Goal: Task Accomplishment & Management: Manage account settings

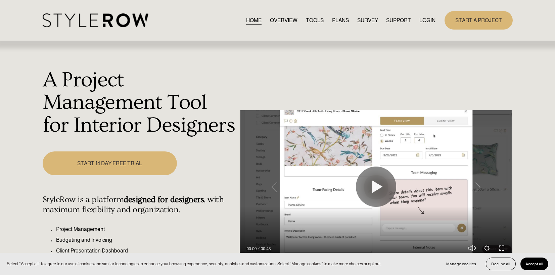
click at [428, 18] on link "LOGIN" at bounding box center [428, 20] width 16 height 9
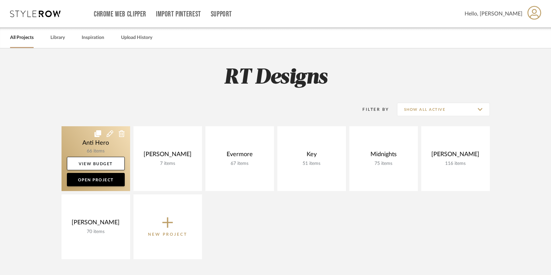
drag, startPoint x: 209, startPoint y: 137, endPoint x: 91, endPoint y: 141, distance: 117.3
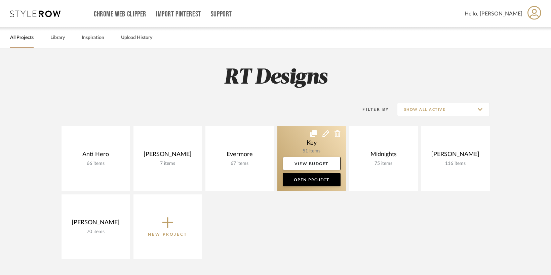
click at [311, 138] on link at bounding box center [311, 158] width 69 height 65
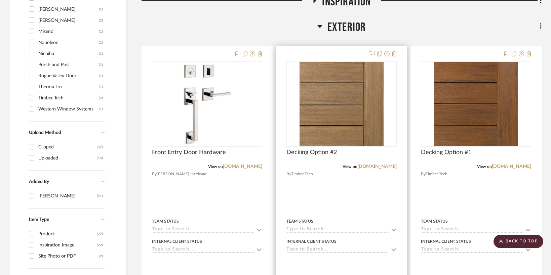
scroll to position [566, 0]
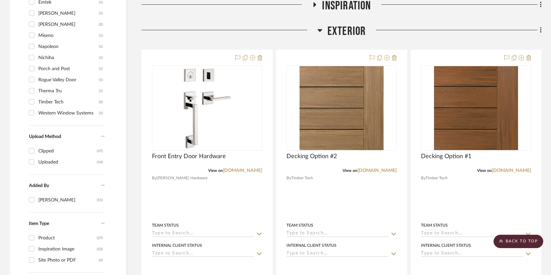
click at [320, 31] on icon at bounding box center [319, 30] width 5 height 8
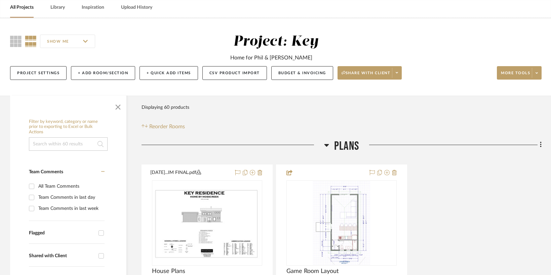
scroll to position [43, 0]
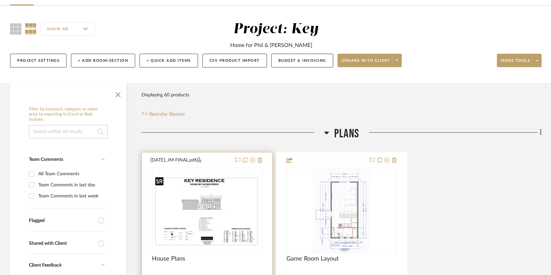
click at [0, 0] on img at bounding box center [0, 0] width 0 height 0
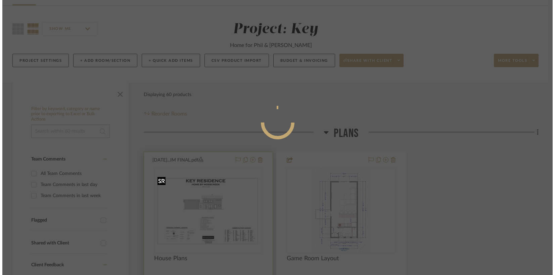
scroll to position [0, 0]
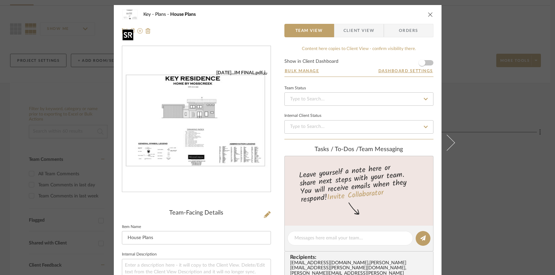
click at [201, 160] on img "0" at bounding box center [196, 119] width 148 height 99
click at [425, 11] on div "Key Plans House Plans" at bounding box center [278, 14] width 312 height 13
click at [428, 13] on icon "close" at bounding box center [430, 14] width 5 height 5
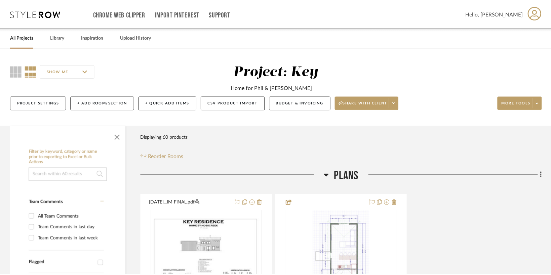
scroll to position [43, 0]
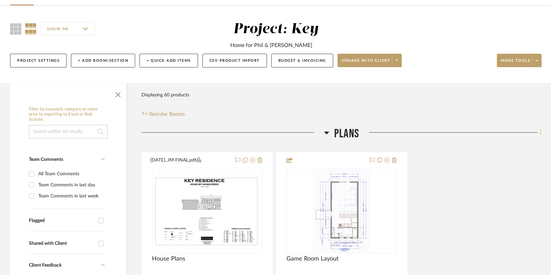
click at [539, 132] on icon at bounding box center [540, 132] width 2 height 7
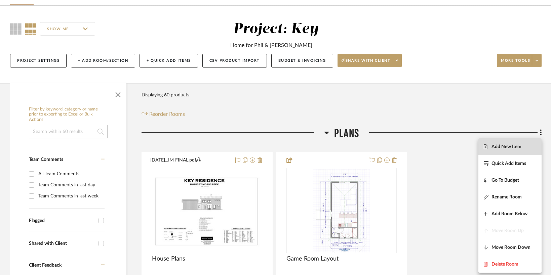
click at [526, 147] on span "Add New Item" at bounding box center [509, 147] width 52 height 6
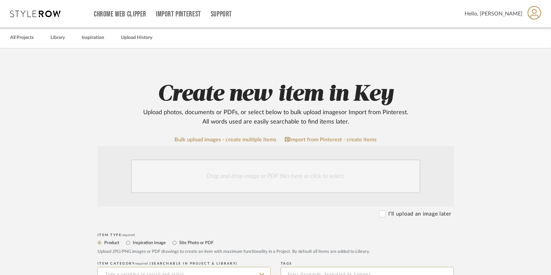
click at [255, 178] on div "Drag and drop image or PDF files here or click to select." at bounding box center [275, 177] width 289 height 34
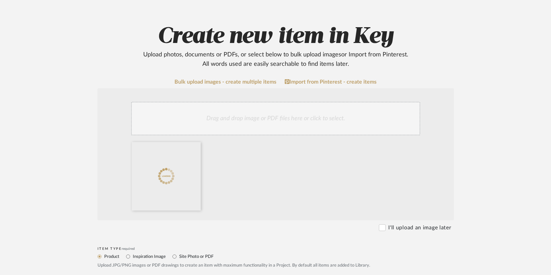
scroll to position [92, 0]
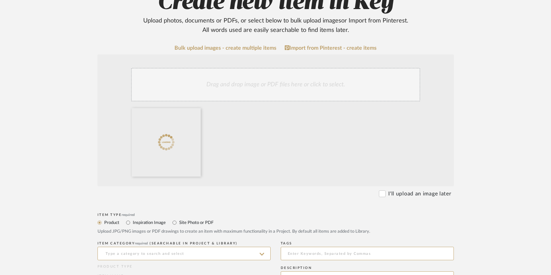
click at [193, 222] on label "Site Photo or PDF" at bounding box center [195, 222] width 35 height 7
click at [178, 222] on input "Site Photo or PDF" at bounding box center [174, 223] width 8 height 8
radio input "true"
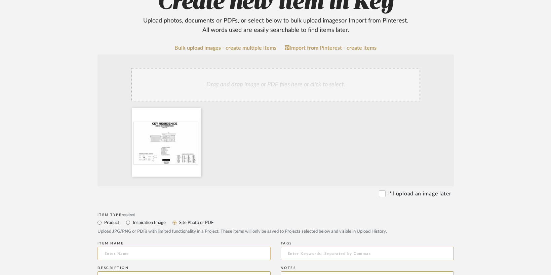
click at [182, 252] on input at bounding box center [183, 253] width 173 height 13
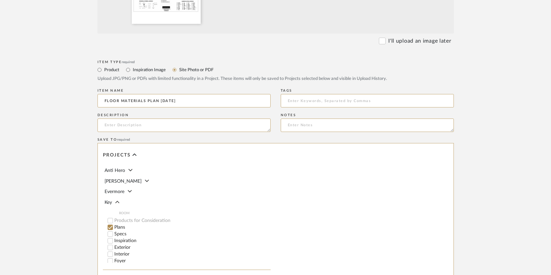
scroll to position [347, 0]
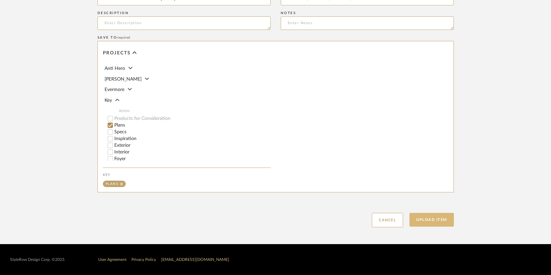
type input "FLOOR MATERIALS PLAN [DATE]"
click at [427, 223] on button "Upload Item" at bounding box center [431, 220] width 44 height 14
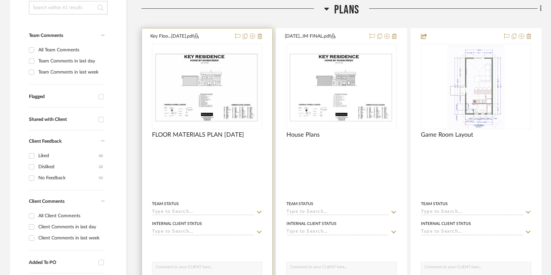
scroll to position [169, 0]
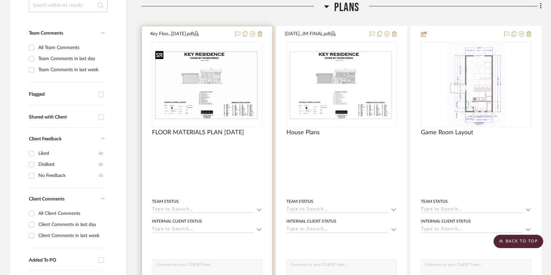
click at [226, 88] on img "0" at bounding box center [206, 84] width 109 height 73
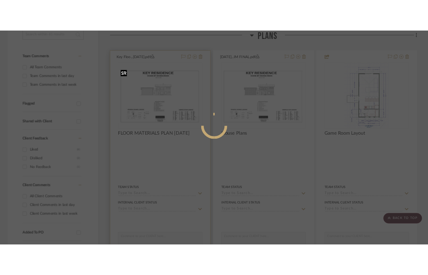
scroll to position [0, 0]
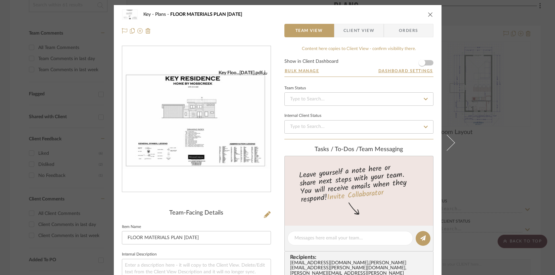
click at [205, 102] on img "0" at bounding box center [196, 119] width 148 height 99
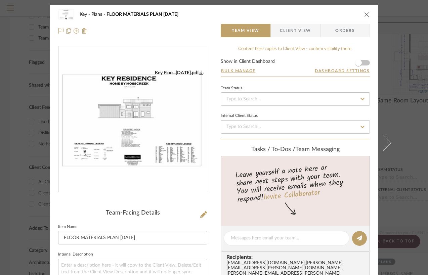
click at [364, 15] on icon "close" at bounding box center [366, 14] width 5 height 5
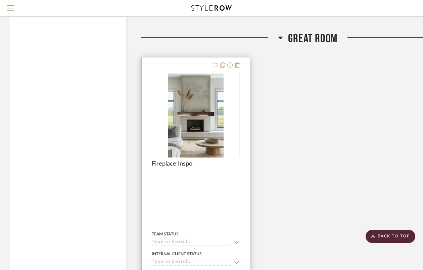
scroll to position [1564, 0]
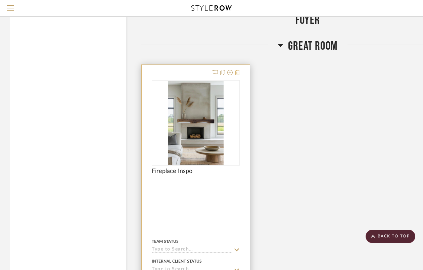
click at [239, 71] on icon at bounding box center [237, 72] width 5 height 5
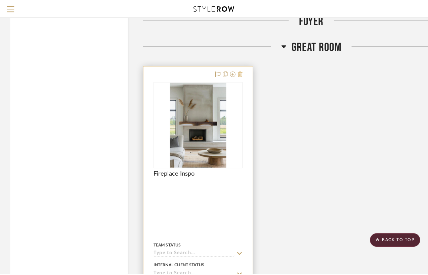
scroll to position [0, 0]
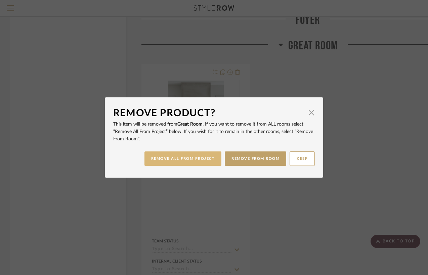
click at [194, 160] on button "REMOVE ALL FROM PROJECT" at bounding box center [182, 158] width 77 height 14
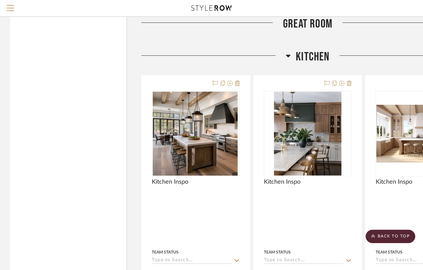
scroll to position [1623, 0]
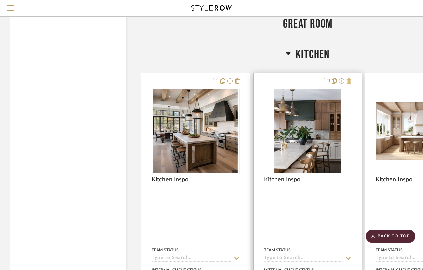
click at [349, 78] on icon at bounding box center [349, 80] width 5 height 5
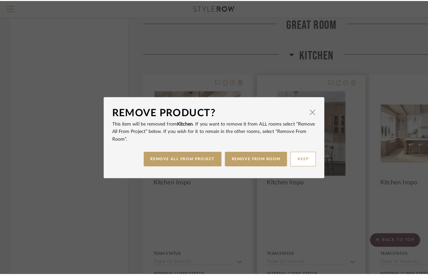
scroll to position [0, 0]
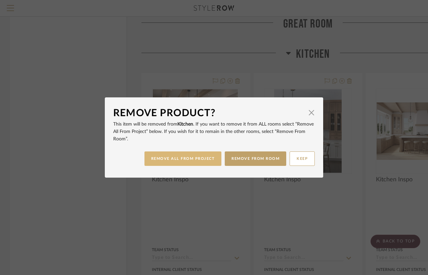
click at [204, 159] on button "REMOVE ALL FROM PROJECT" at bounding box center [182, 158] width 77 height 14
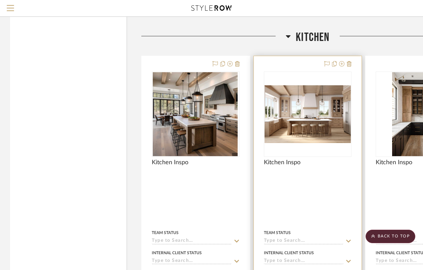
scroll to position [1597, 0]
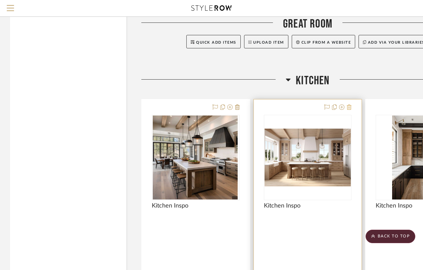
click at [350, 106] on icon at bounding box center [349, 106] width 5 height 5
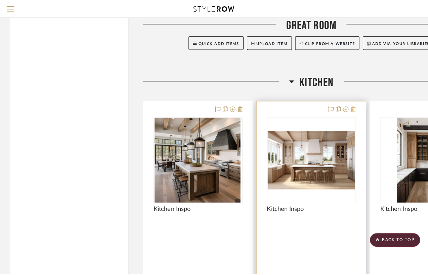
scroll to position [0, 0]
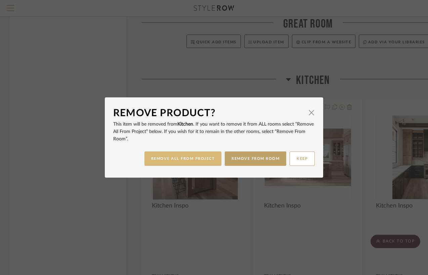
click at [190, 161] on button "REMOVE ALL FROM PROJECT" at bounding box center [182, 158] width 77 height 14
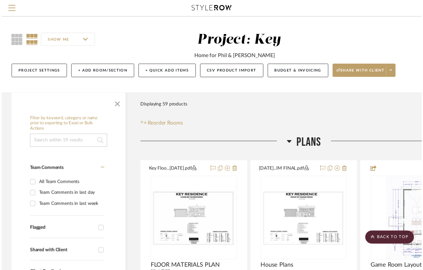
scroll to position [1597, 0]
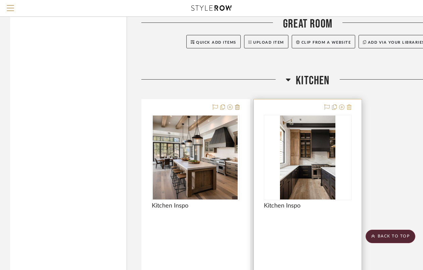
click at [351, 107] on icon at bounding box center [349, 106] width 5 height 5
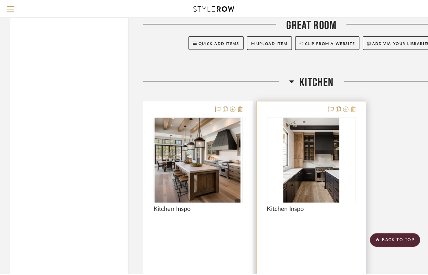
scroll to position [0, 0]
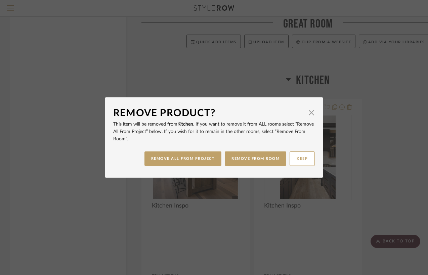
click at [195, 167] on div "REMOVE ALL FROM PROJECT REMOVE FROM ROOM KEEP" at bounding box center [214, 158] width 202 height 21
click at [199, 161] on button "REMOVE ALL FROM PROJECT" at bounding box center [182, 158] width 77 height 14
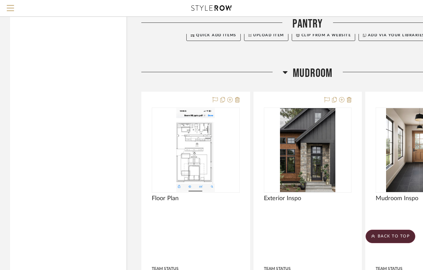
scroll to position [2004, 0]
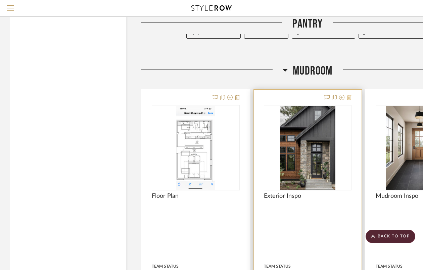
click at [351, 95] on icon at bounding box center [349, 97] width 5 height 5
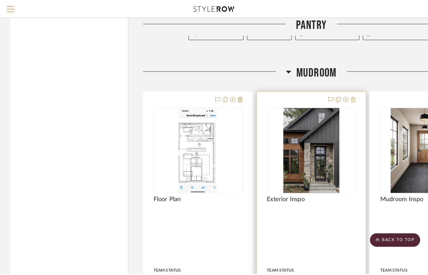
scroll to position [0, 0]
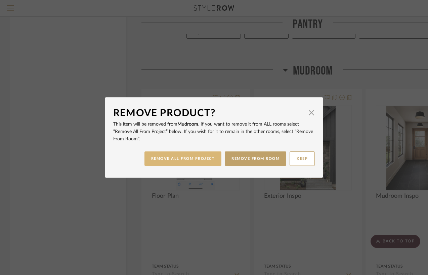
click at [196, 162] on button "REMOVE ALL FROM PROJECT" at bounding box center [182, 158] width 77 height 14
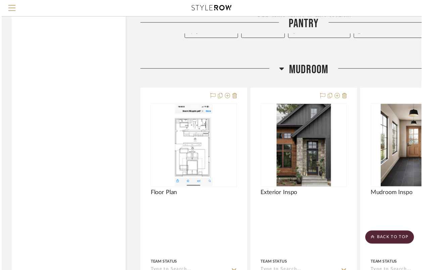
scroll to position [2004, 0]
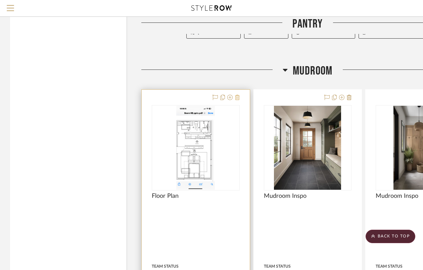
click at [236, 96] on icon at bounding box center [237, 97] width 5 height 5
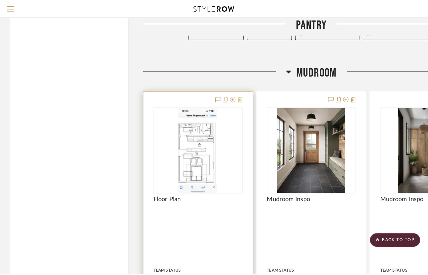
scroll to position [0, 0]
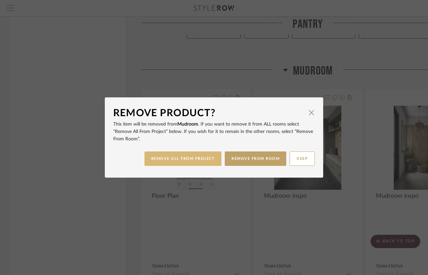
click at [173, 158] on button "REMOVE ALL FROM PROJECT" at bounding box center [182, 158] width 77 height 14
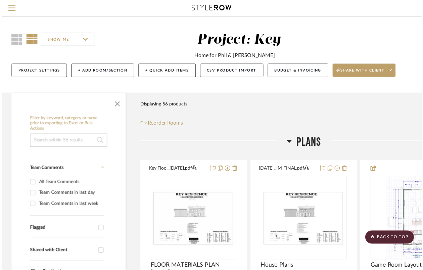
scroll to position [2004, 0]
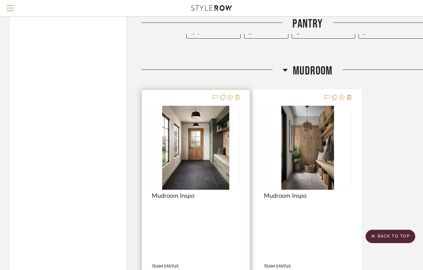
click at [237, 95] on icon at bounding box center [237, 97] width 5 height 5
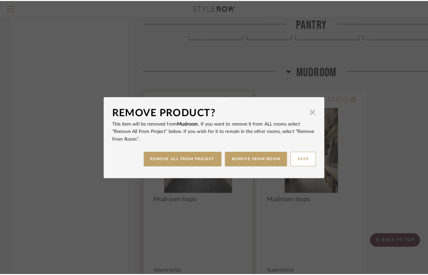
scroll to position [0, 0]
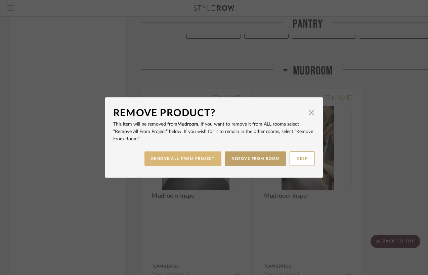
click at [172, 161] on button "REMOVE ALL FROM PROJECT" at bounding box center [182, 158] width 77 height 14
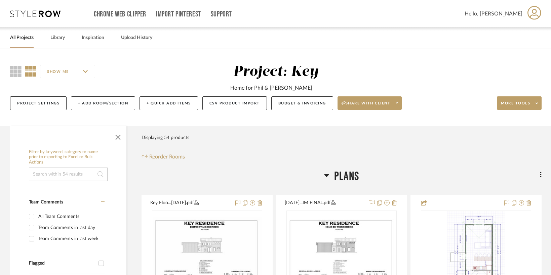
click at [23, 39] on link "All Projects" at bounding box center [22, 37] width 24 height 9
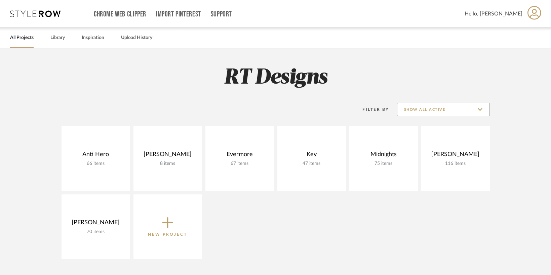
click at [425, 116] on input "Show All Active" at bounding box center [443, 109] width 93 height 13
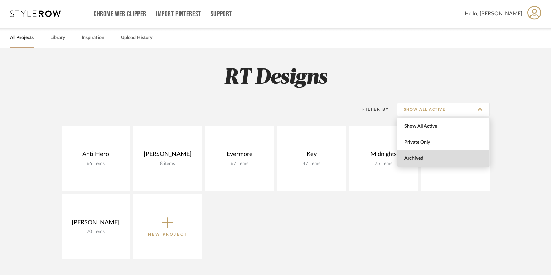
click at [413, 160] on span "Archived" at bounding box center [444, 159] width 80 height 6
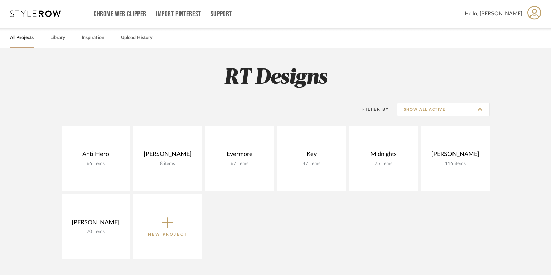
type input "Archived"
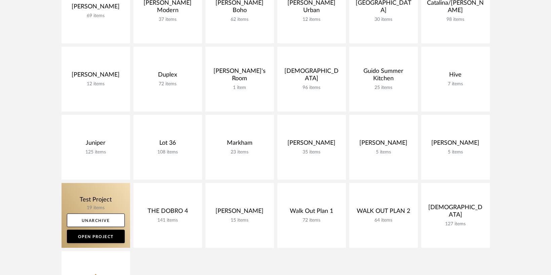
scroll to position [148, 0]
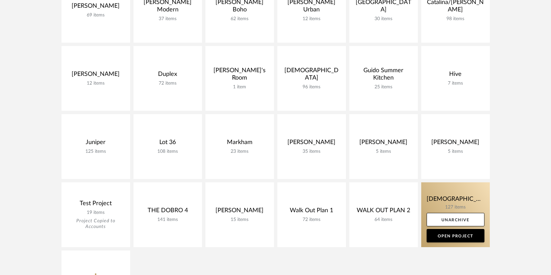
click at [442, 193] on link at bounding box center [455, 214] width 69 height 65
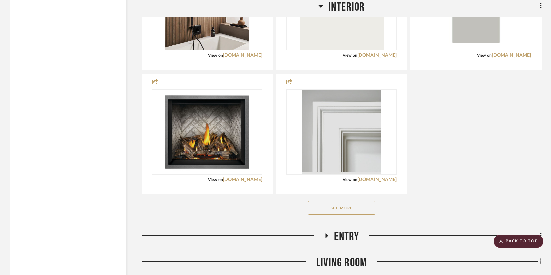
scroll to position [1592, 0]
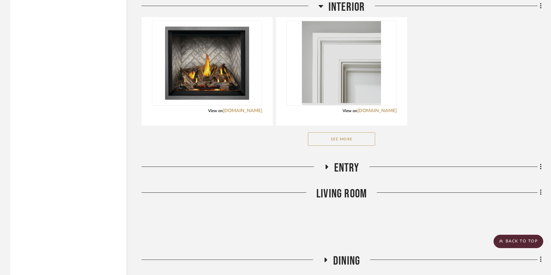
click at [352, 141] on button "See More" at bounding box center [341, 138] width 67 height 13
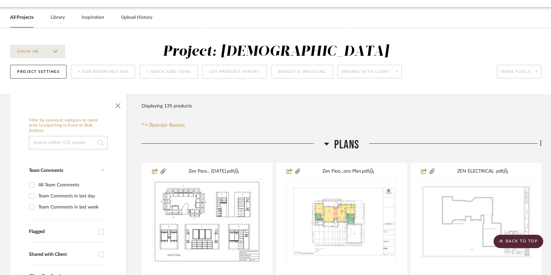
scroll to position [0, 0]
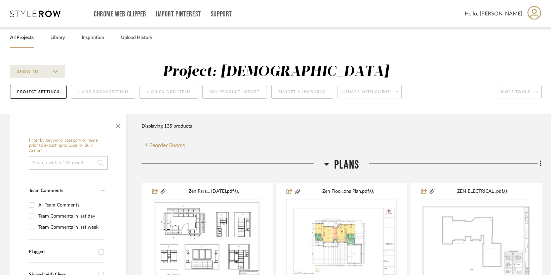
click at [17, 37] on link "All Projects" at bounding box center [22, 37] width 24 height 9
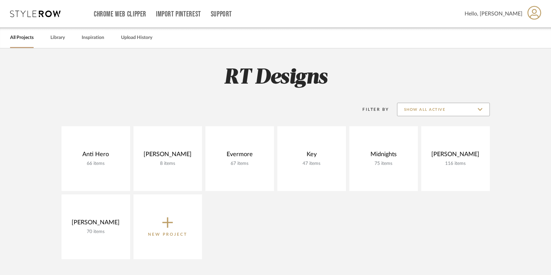
click at [436, 106] on input "Show All Active" at bounding box center [443, 109] width 93 height 13
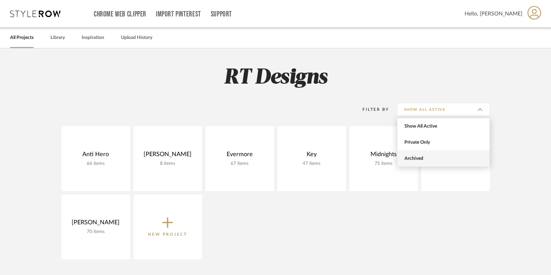
click at [417, 158] on span "Archived" at bounding box center [444, 159] width 80 height 6
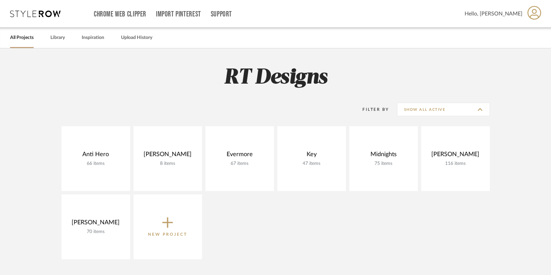
type input "Archived"
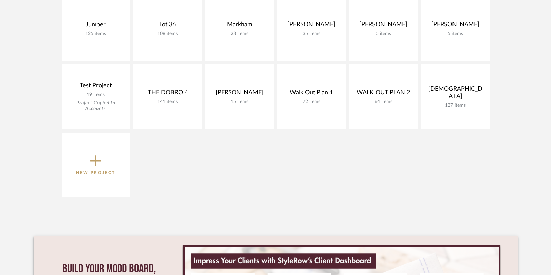
scroll to position [240, 0]
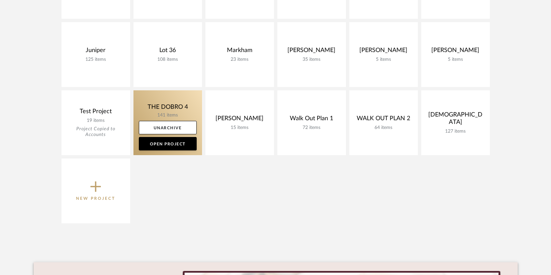
click at [158, 107] on link at bounding box center [167, 122] width 69 height 65
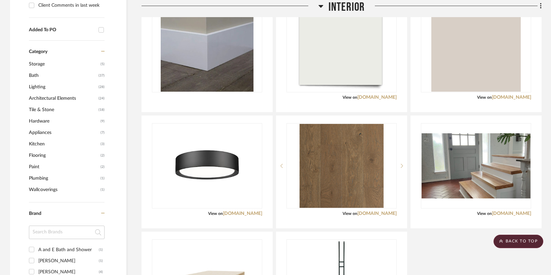
scroll to position [389, 0]
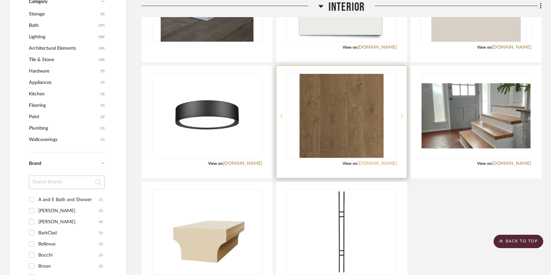
click at [365, 164] on link "[DOMAIN_NAME]" at bounding box center [376, 163] width 39 height 5
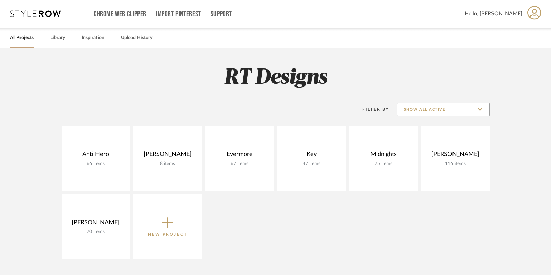
click at [462, 111] on input "Show All Active" at bounding box center [443, 109] width 93 height 13
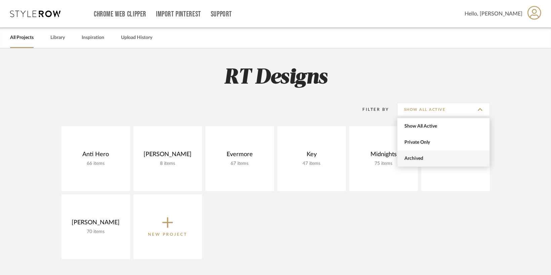
click at [446, 166] on span "Archived" at bounding box center [443, 158] width 92 height 16
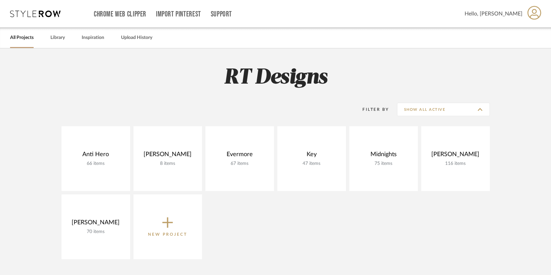
type input "Archived"
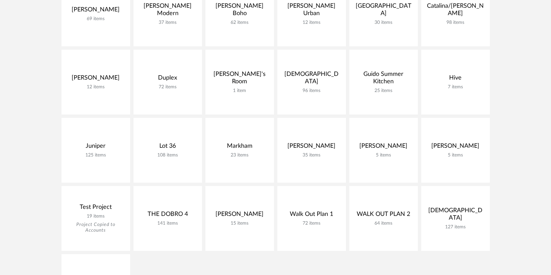
scroll to position [146, 0]
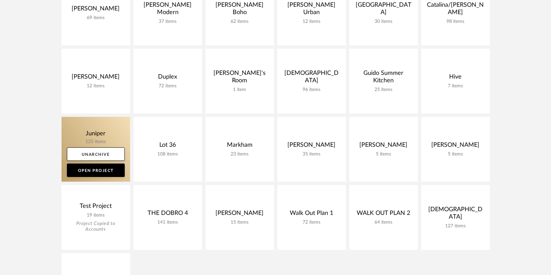
click at [96, 133] on link at bounding box center [95, 149] width 69 height 65
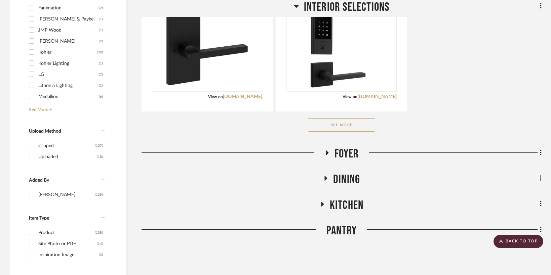
scroll to position [710, 0]
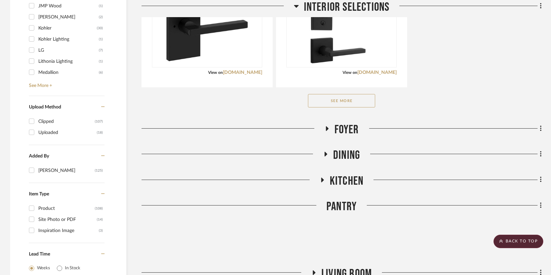
click at [346, 97] on button "See More" at bounding box center [341, 100] width 67 height 13
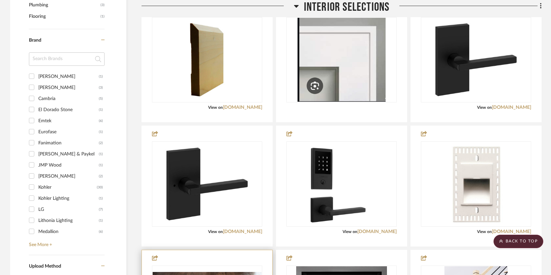
scroll to position [539, 0]
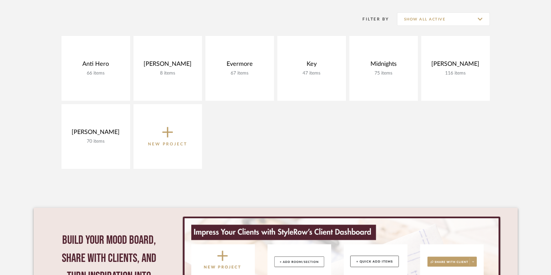
scroll to position [55, 0]
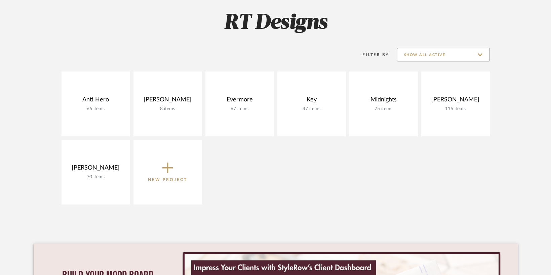
click at [451, 56] on input "Show All Active" at bounding box center [443, 54] width 93 height 13
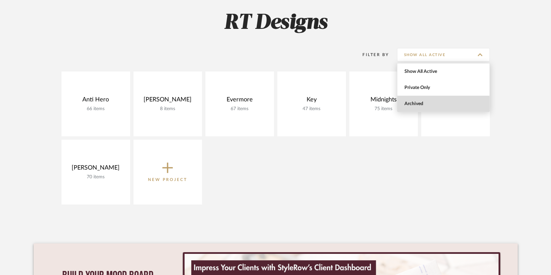
click at [421, 106] on span "Archived" at bounding box center [444, 104] width 80 height 6
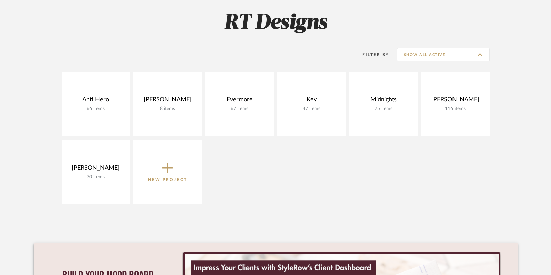
type input "Archived"
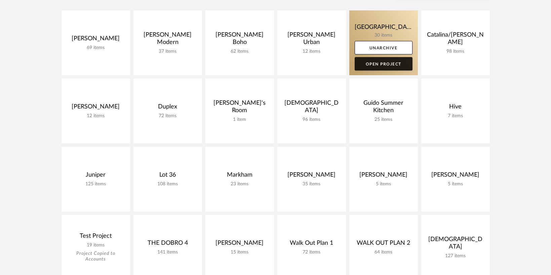
scroll to position [127, 0]
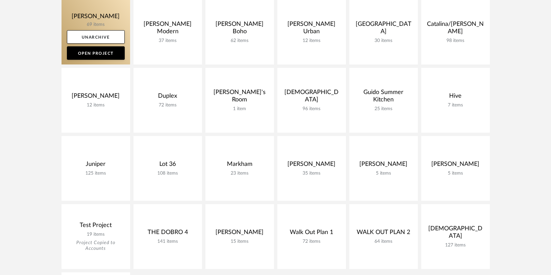
click at [96, 18] on link at bounding box center [95, 32] width 69 height 65
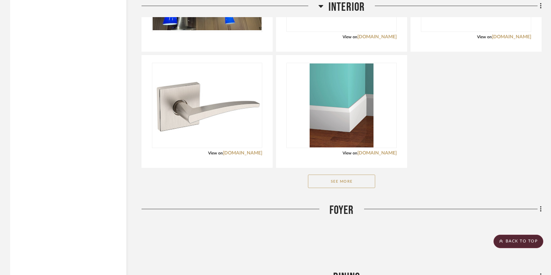
scroll to position [1133, 0]
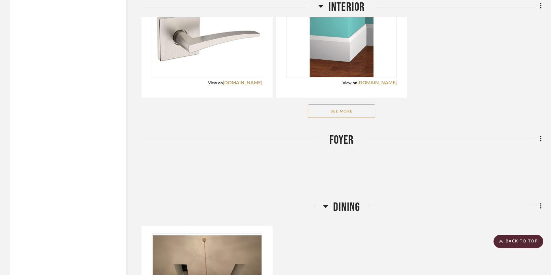
click at [332, 111] on button "See More" at bounding box center [341, 110] width 67 height 13
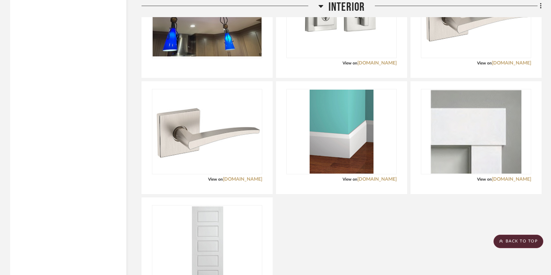
scroll to position [967, 0]
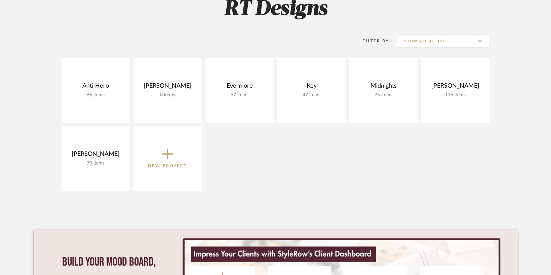
scroll to position [71, 0]
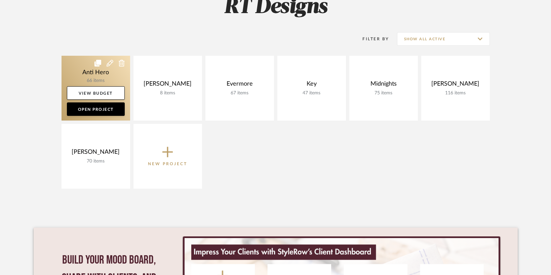
click at [92, 74] on link at bounding box center [95, 88] width 69 height 65
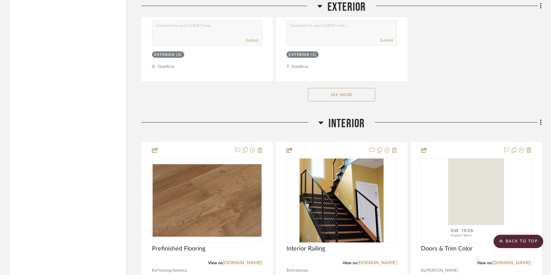
scroll to position [1371, 0]
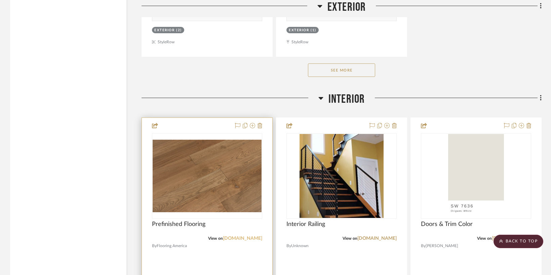
click at [243, 236] on link "[DOMAIN_NAME]" at bounding box center [242, 238] width 39 height 5
